Goal: Find specific page/section: Find specific page/section

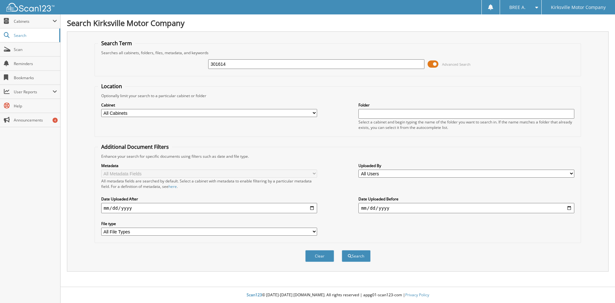
type input "301614"
click at [342, 250] on button "Search" at bounding box center [356, 256] width 29 height 12
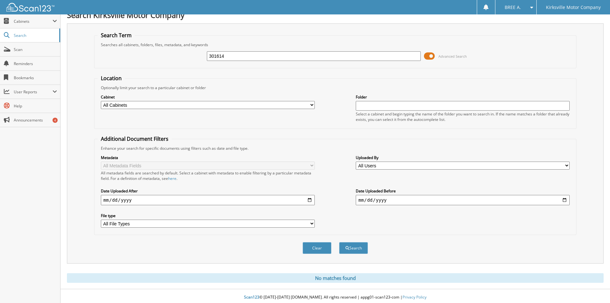
scroll to position [11, 0]
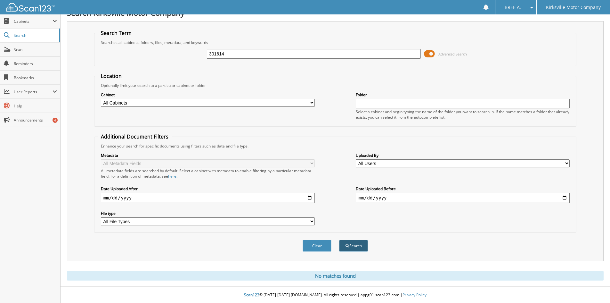
click at [360, 245] on button "Search" at bounding box center [353, 245] width 29 height 12
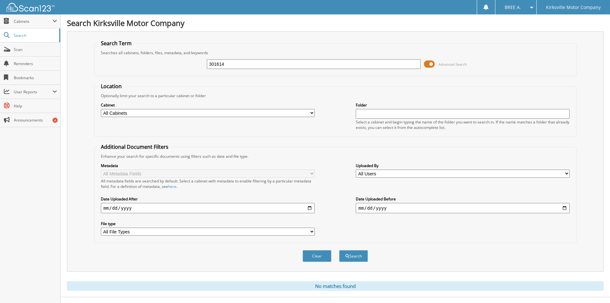
drag, startPoint x: 243, startPoint y: 61, endPoint x: 93, endPoint y: 61, distance: 149.8
click at [118, 61] on div "301614 Advanced Search" at bounding box center [335, 63] width 475 height 17
type input "290827"
click at [339, 250] on button "Search" at bounding box center [353, 256] width 29 height 12
click at [16, 37] on span "Search" at bounding box center [35, 35] width 42 height 5
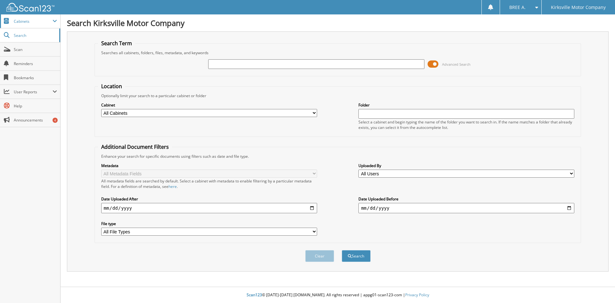
click at [20, 22] on span "Cabinets" at bounding box center [33, 21] width 39 height 5
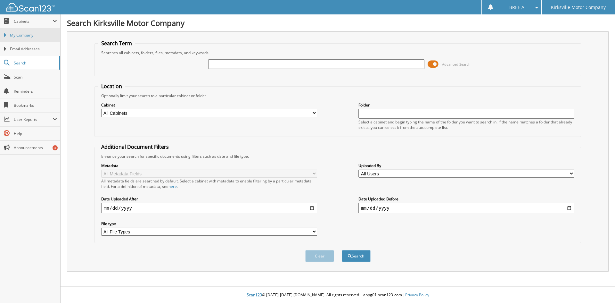
click at [16, 36] on span "My Company" at bounding box center [33, 35] width 47 height 6
